Goal: Transaction & Acquisition: Purchase product/service

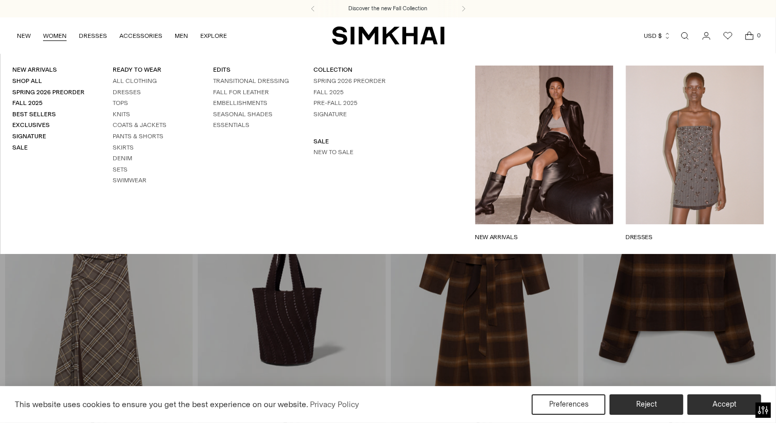
click at [126, 151] on li "Skirts" at bounding box center [151, 147] width 76 height 9
click at [125, 147] on link "Skirts" at bounding box center [123, 147] width 21 height 7
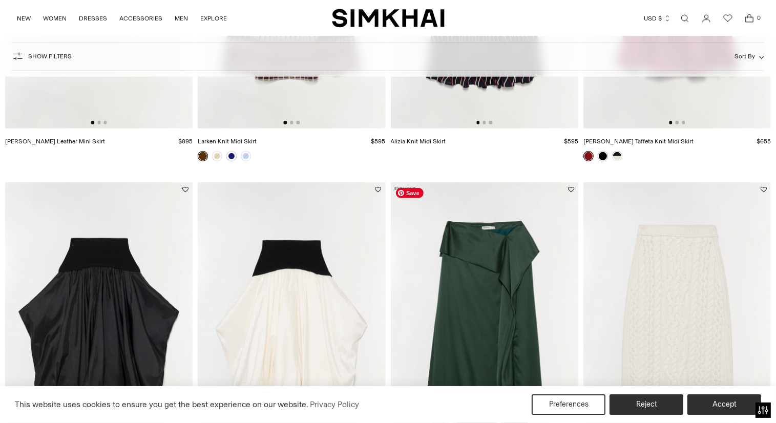
scroll to position [768, 0]
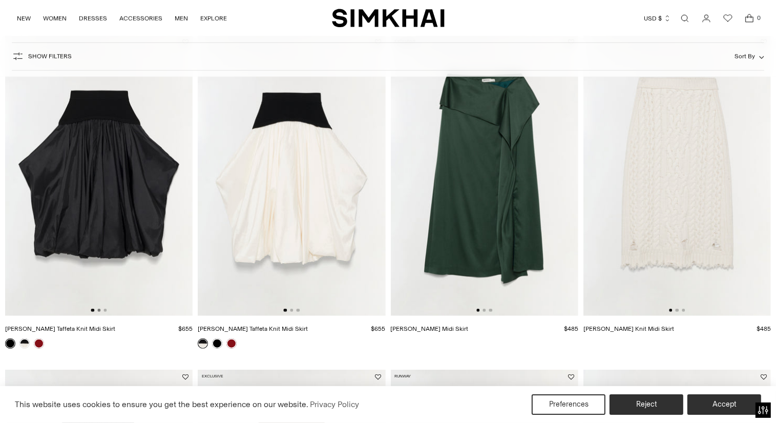
click at [99, 311] on button "Go to slide 2" at bounding box center [98, 310] width 3 height 3
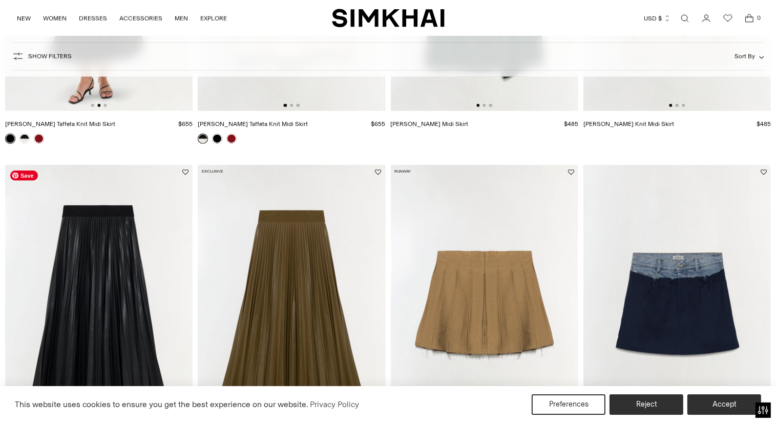
scroll to position [1075, 0]
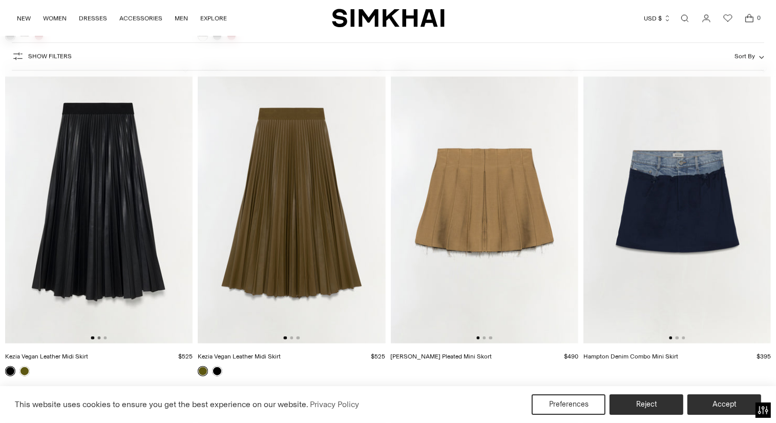
click at [97, 339] on button "Go to slide 2" at bounding box center [98, 337] width 3 height 3
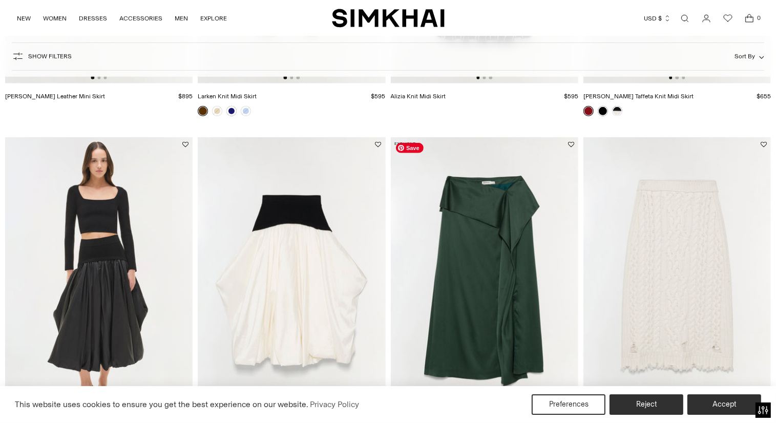
scroll to position [819, 0]
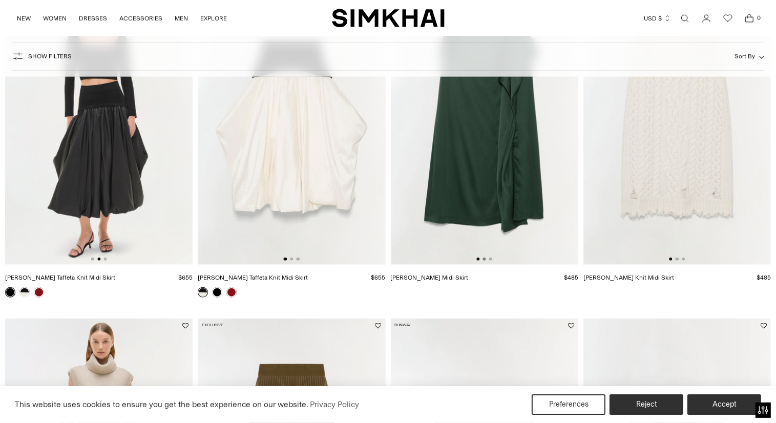
click at [484, 260] on button "Go to slide 2" at bounding box center [483, 259] width 3 height 3
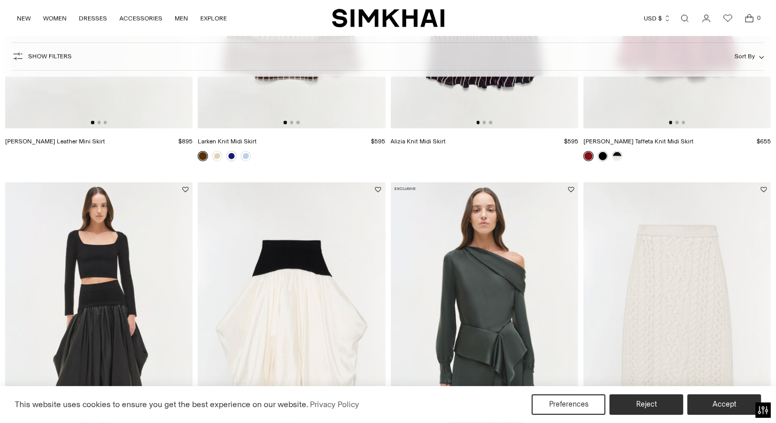
scroll to position [717, 0]
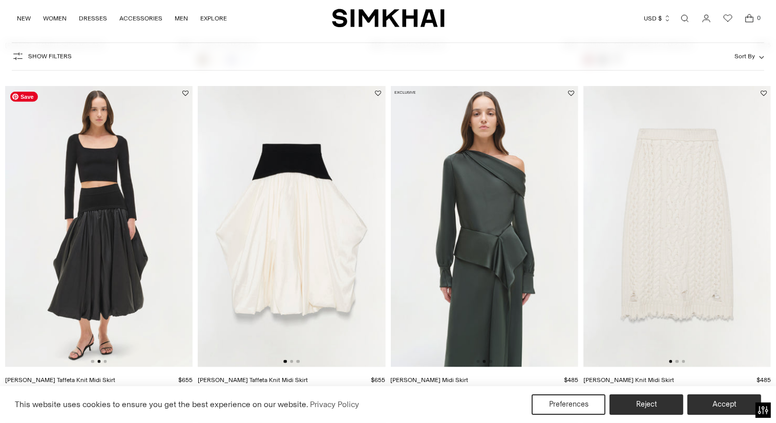
click at [124, 247] on img at bounding box center [98, 226] width 187 height 281
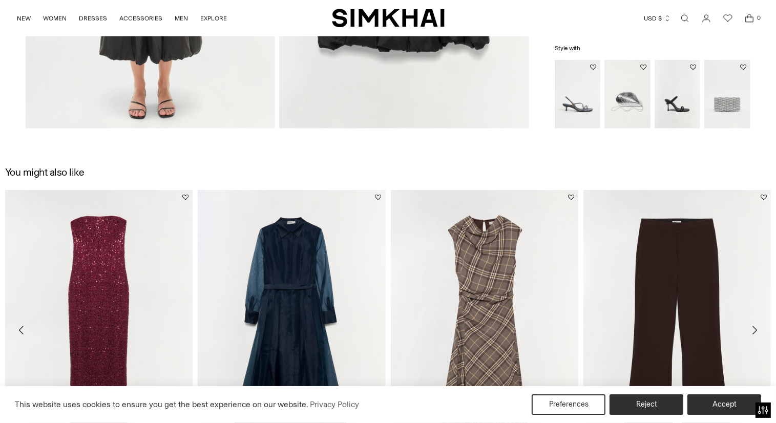
scroll to position [1178, 0]
